Goal: Find specific page/section: Find specific page/section

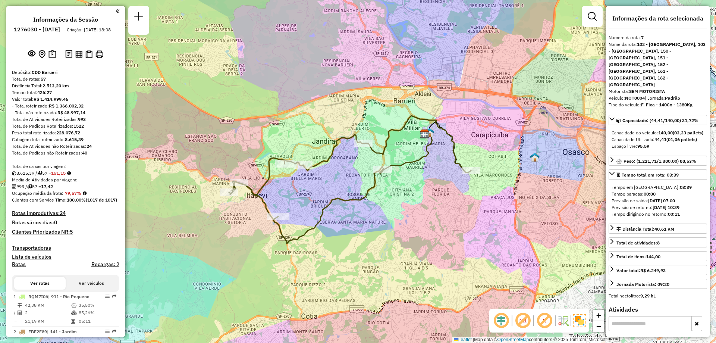
select select "**********"
drag, startPoint x: 57, startPoint y: 28, endPoint x: 36, endPoint y: 28, distance: 21.6
click at [36, 28] on h6 "1276030 - [DATE]" at bounding box center [37, 29] width 46 height 7
copy h6 "1276030"
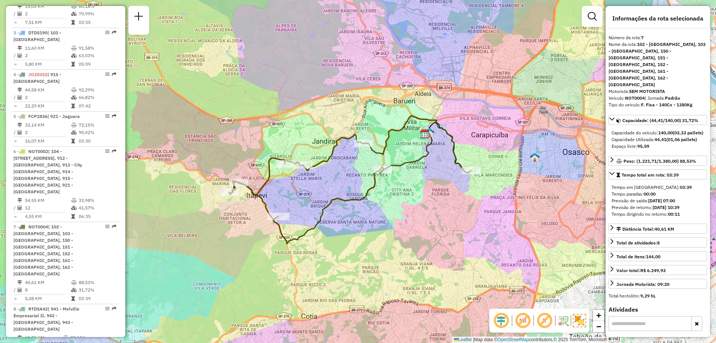
scroll to position [1074, 0]
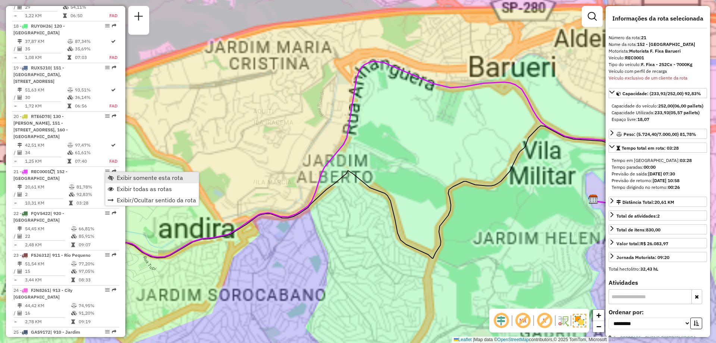
click at [115, 178] on link "Exibir somente esta rota" at bounding box center [152, 177] width 94 height 11
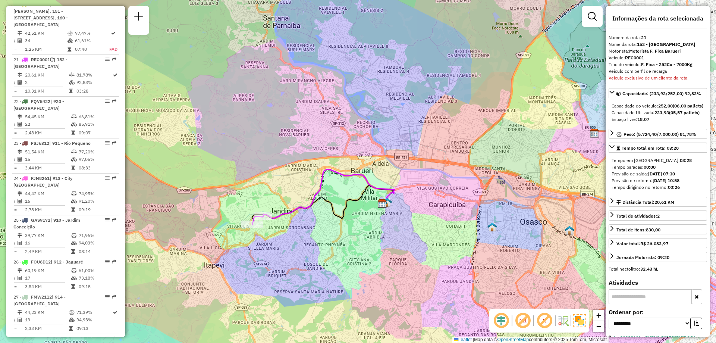
scroll to position [2645, 0]
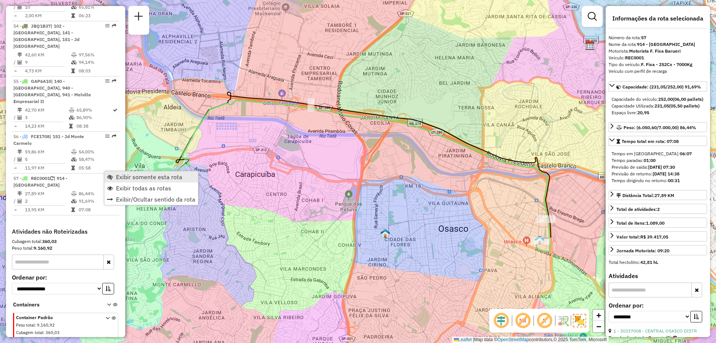
click at [123, 179] on span "Exibir somente esta rota" at bounding box center [149, 177] width 66 height 6
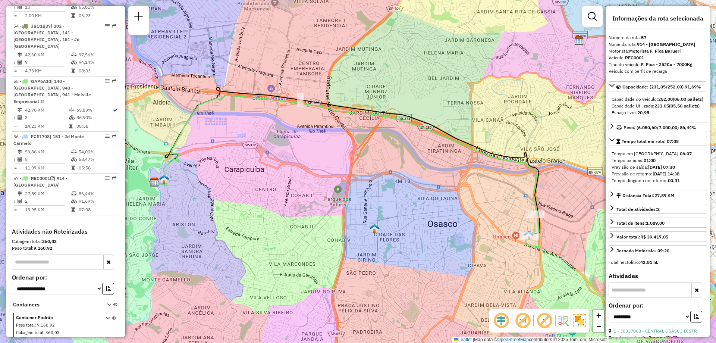
drag, startPoint x: 416, startPoint y: 181, endPoint x: 405, endPoint y: 176, distance: 11.9
click at [405, 176] on div "Janela de atendimento Grade de atendimento Capacidade Transportadoras Veículos …" at bounding box center [358, 171] width 716 height 343
drag, startPoint x: 649, startPoint y: 37, endPoint x: 643, endPoint y: 37, distance: 5.6
click at [643, 37] on div "Número da rota: 57" at bounding box center [658, 37] width 98 height 7
copy strong "57"
